Goal: Transaction & Acquisition: Purchase product/service

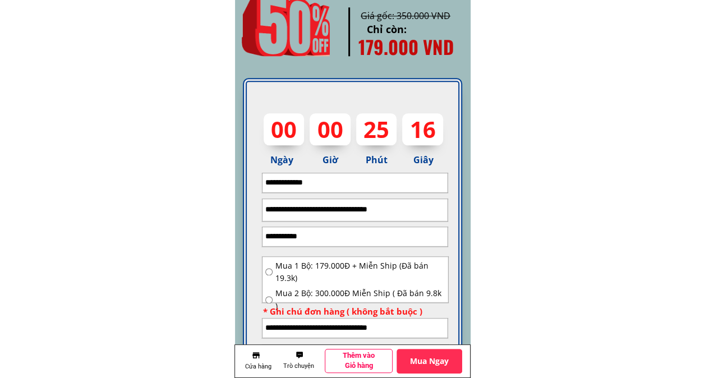
scroll to position [2747, 0]
